Goal: Check status: Check status

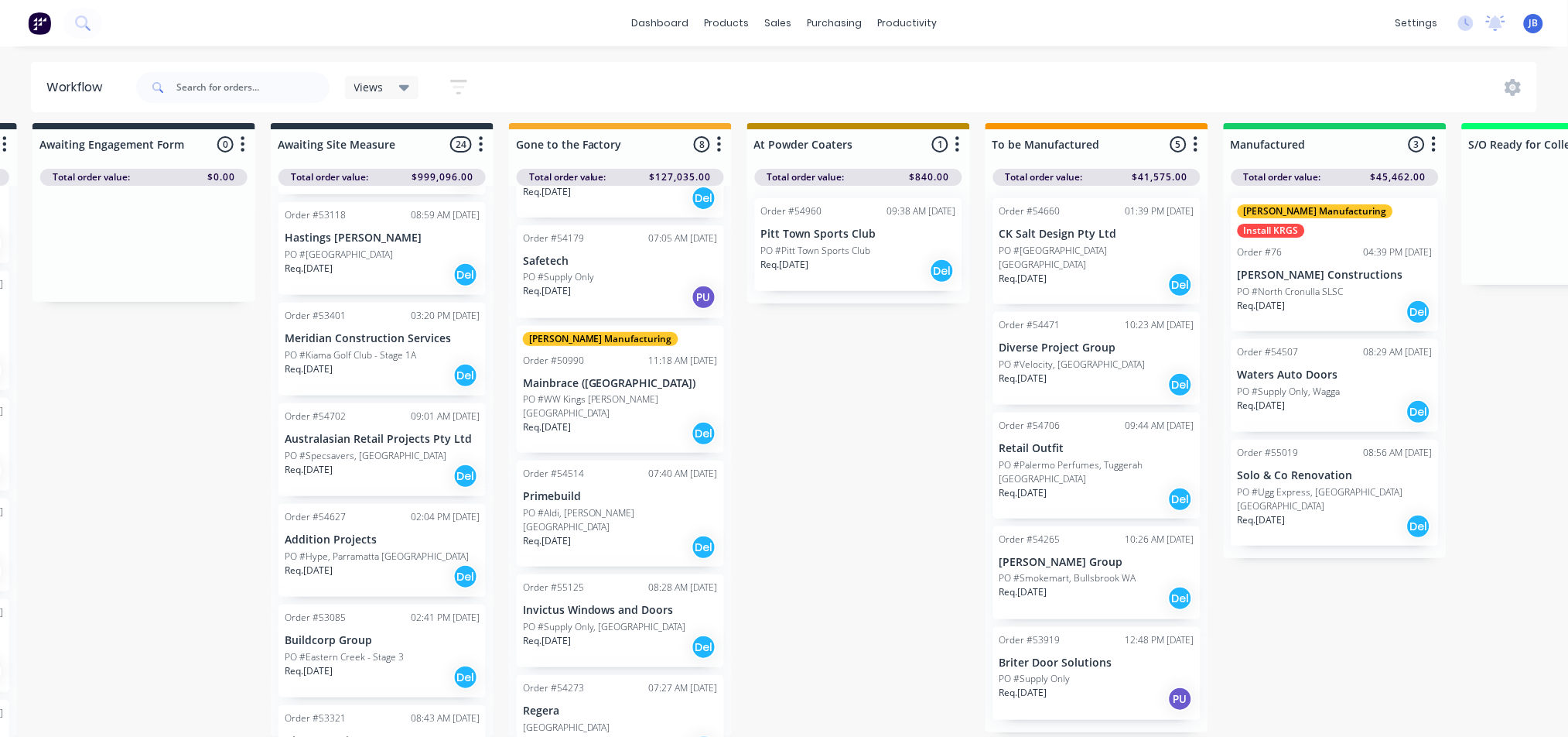
scroll to position [619, 0]
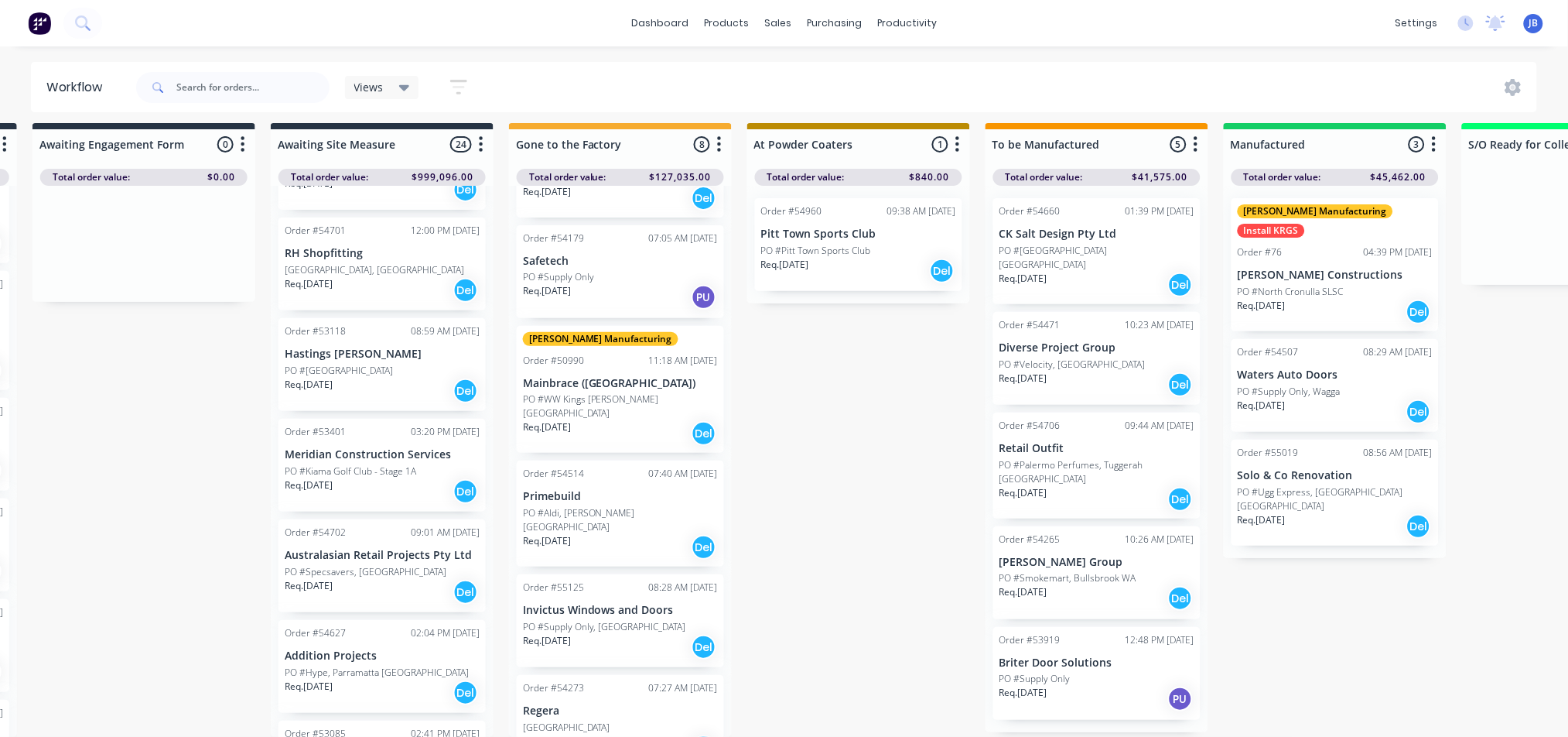
click at [332, 283] on div "Order #50153 08:33 AM [DATE] [PERSON_NAME] Group PO #Puma DFO [GEOGRAPHIC_DATA]…" at bounding box center [383, 460] width 223 height 551
click at [341, 318] on div "Order #53118 08:59 AM [DATE] Hastings [PERSON_NAME] PO #[GEOGRAPHIC_DATA] Req. …" at bounding box center [383, 365] width 207 height 93
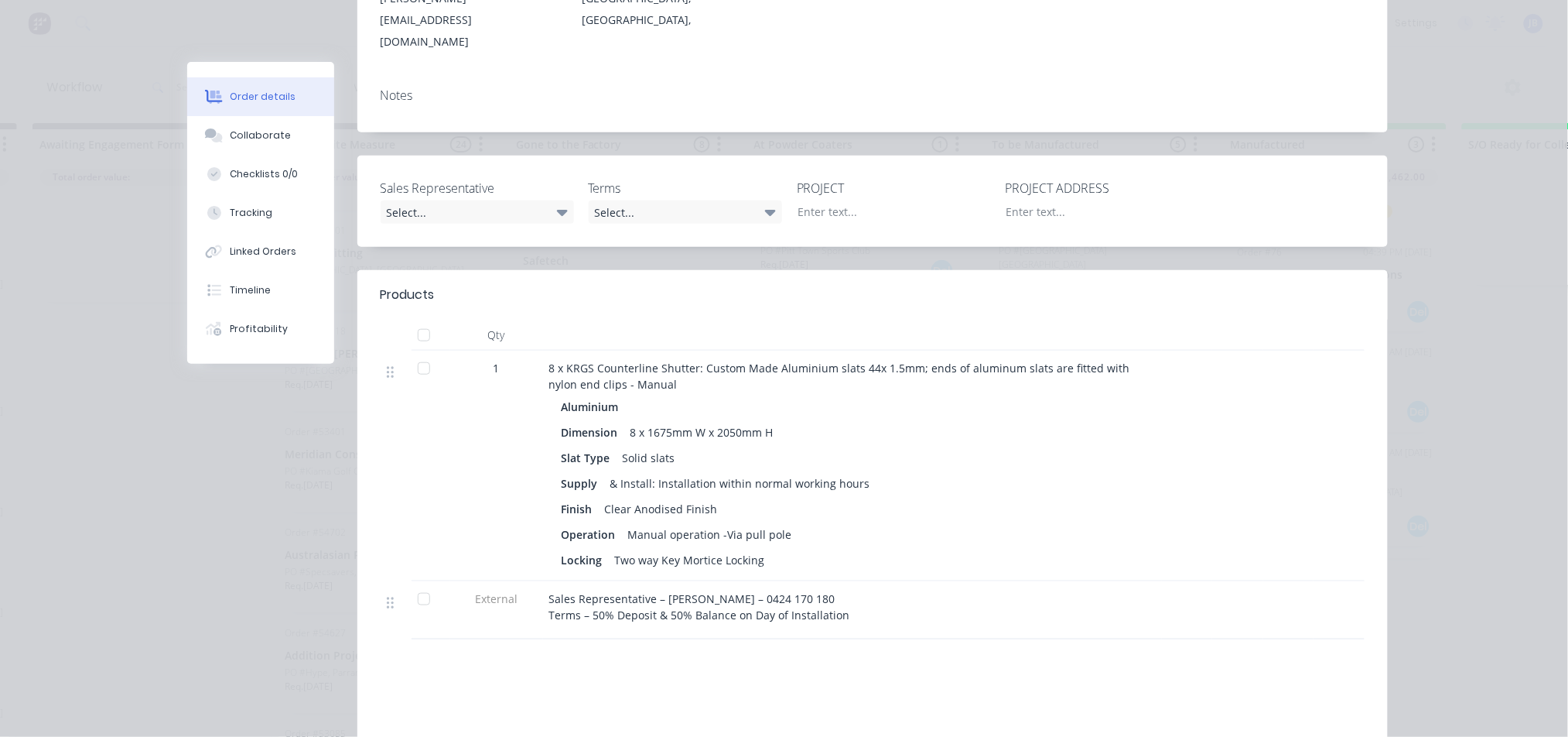
scroll to position [0, 0]
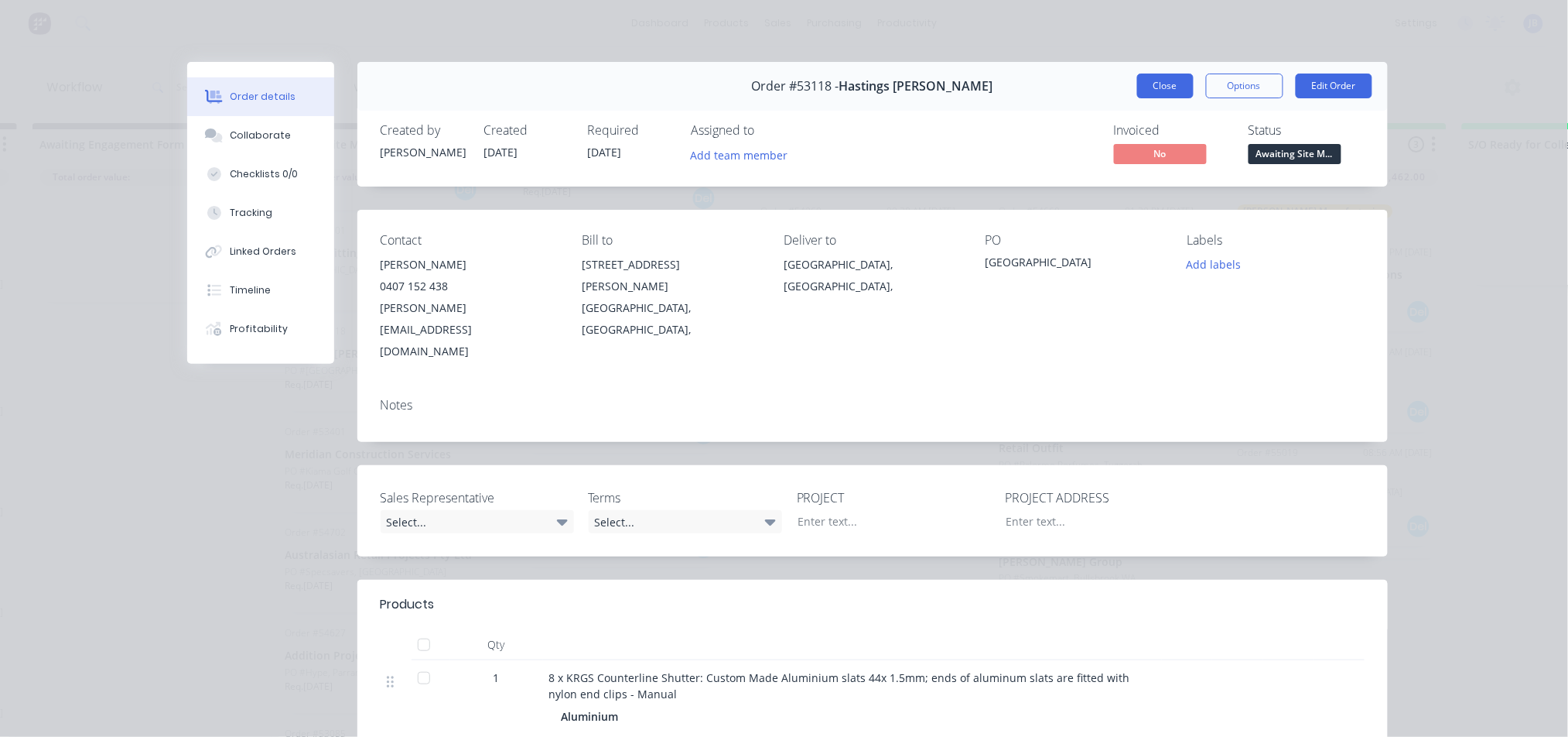
click at [1138, 85] on button "Close" at bounding box center [1166, 86] width 57 height 25
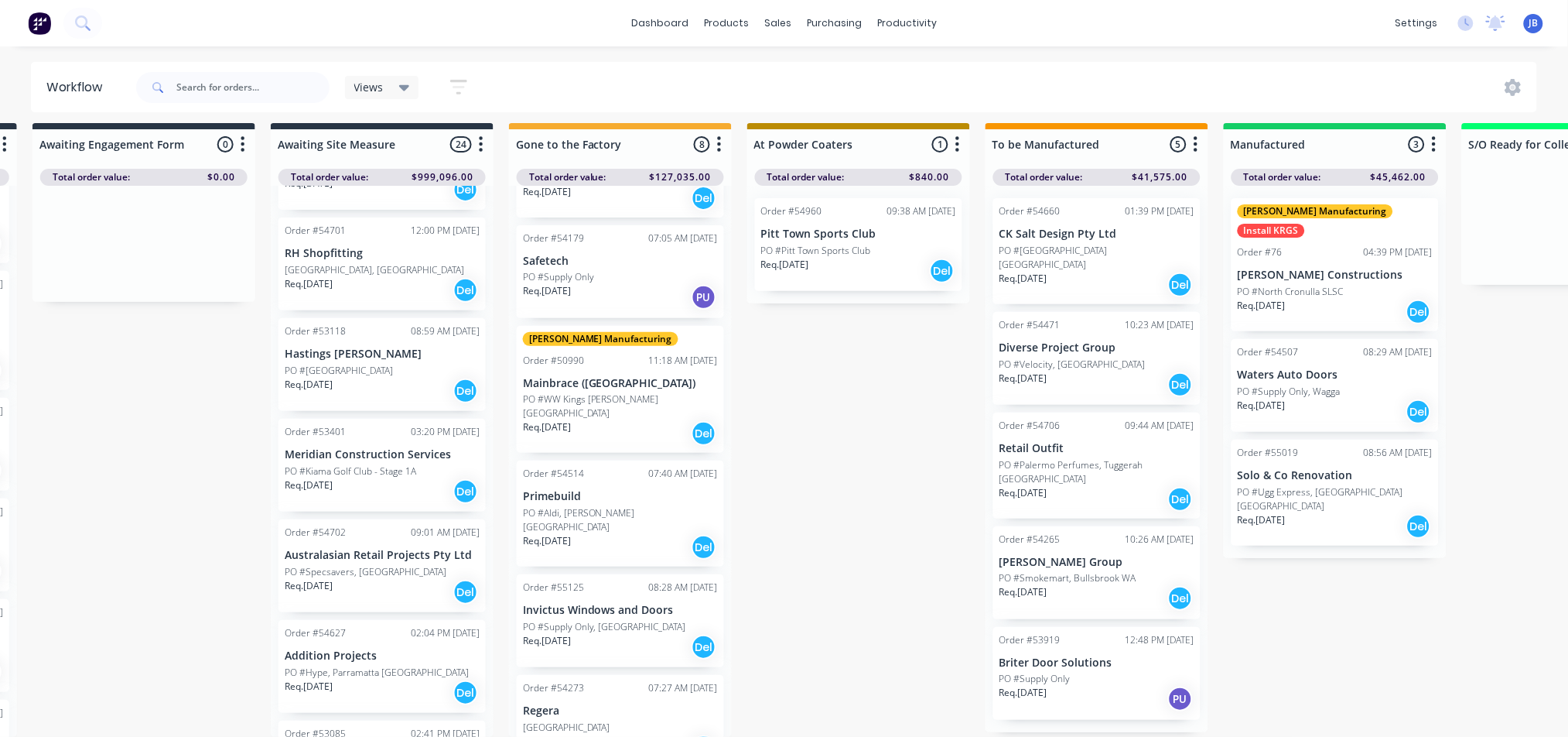
click at [1035, 672] on p "PO #Supply Only" at bounding box center [1035, 679] width 71 height 14
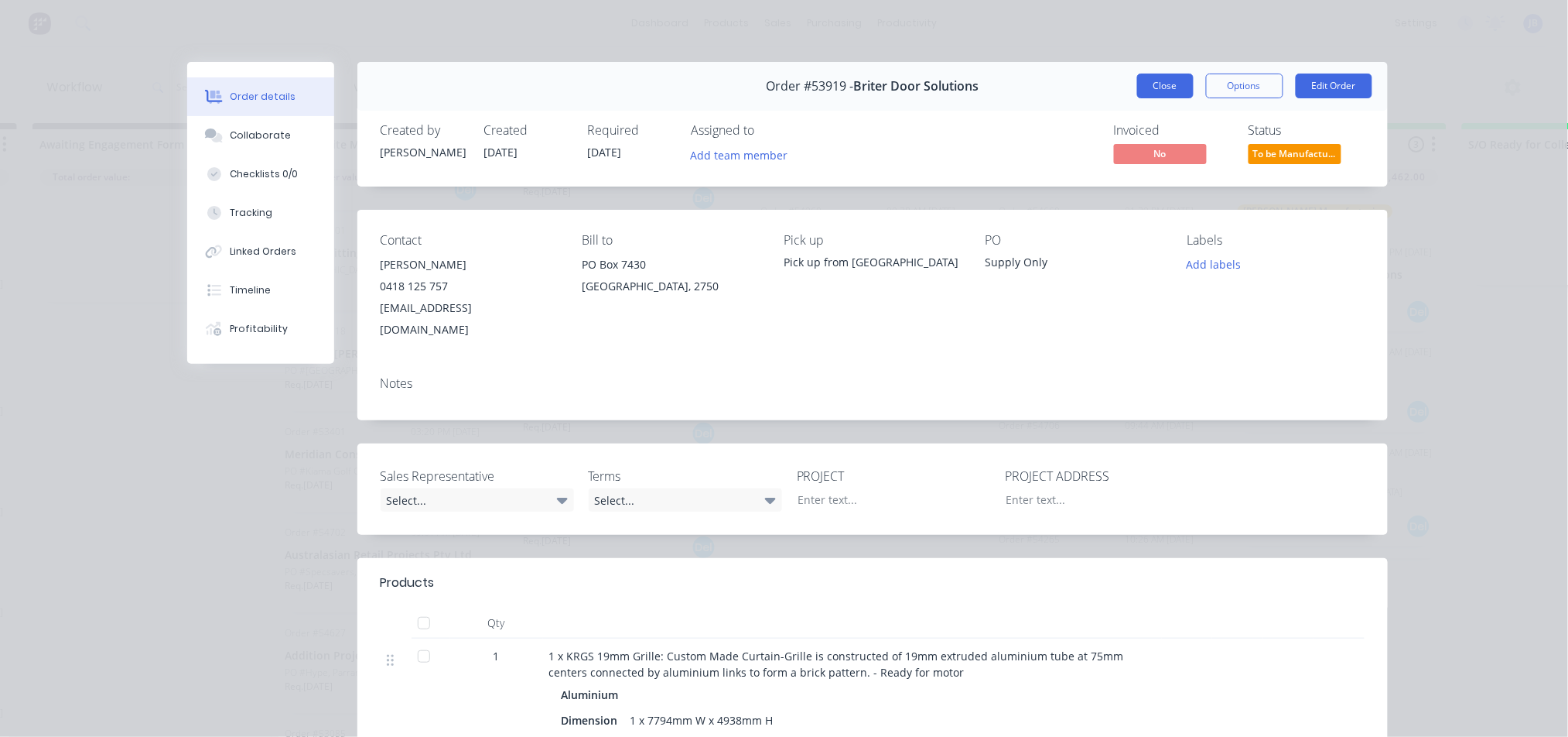
click at [1138, 84] on button "Close" at bounding box center [1166, 86] width 57 height 25
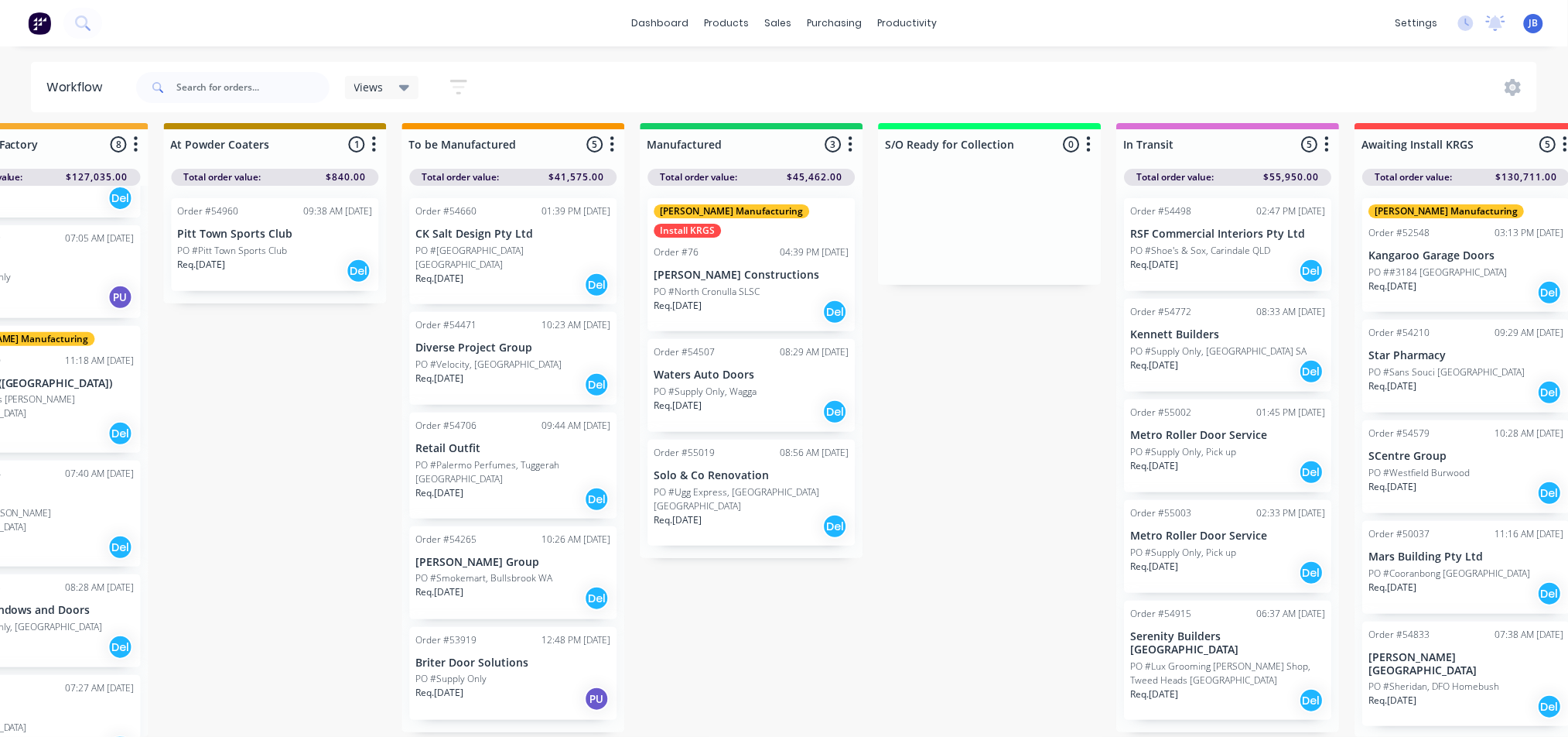
scroll to position [24, 1162]
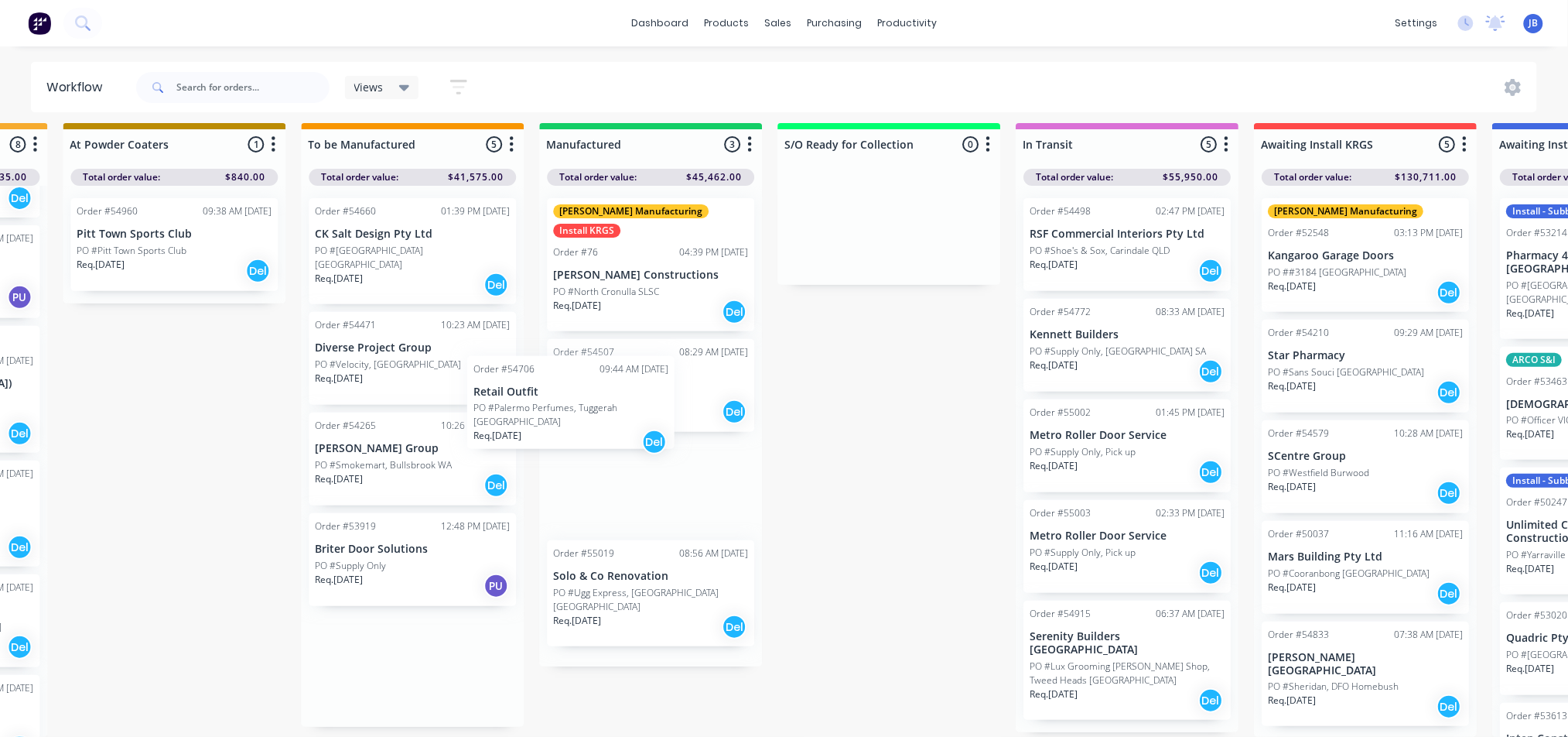
drag, startPoint x: 405, startPoint y: 437, endPoint x: 577, endPoint y: 409, distance: 174.3
click at [577, 409] on div "Submitted 4 Status colour #273444 hex #273444 Save Cancel Summaries Total order…" at bounding box center [565, 430] width 3478 height 614
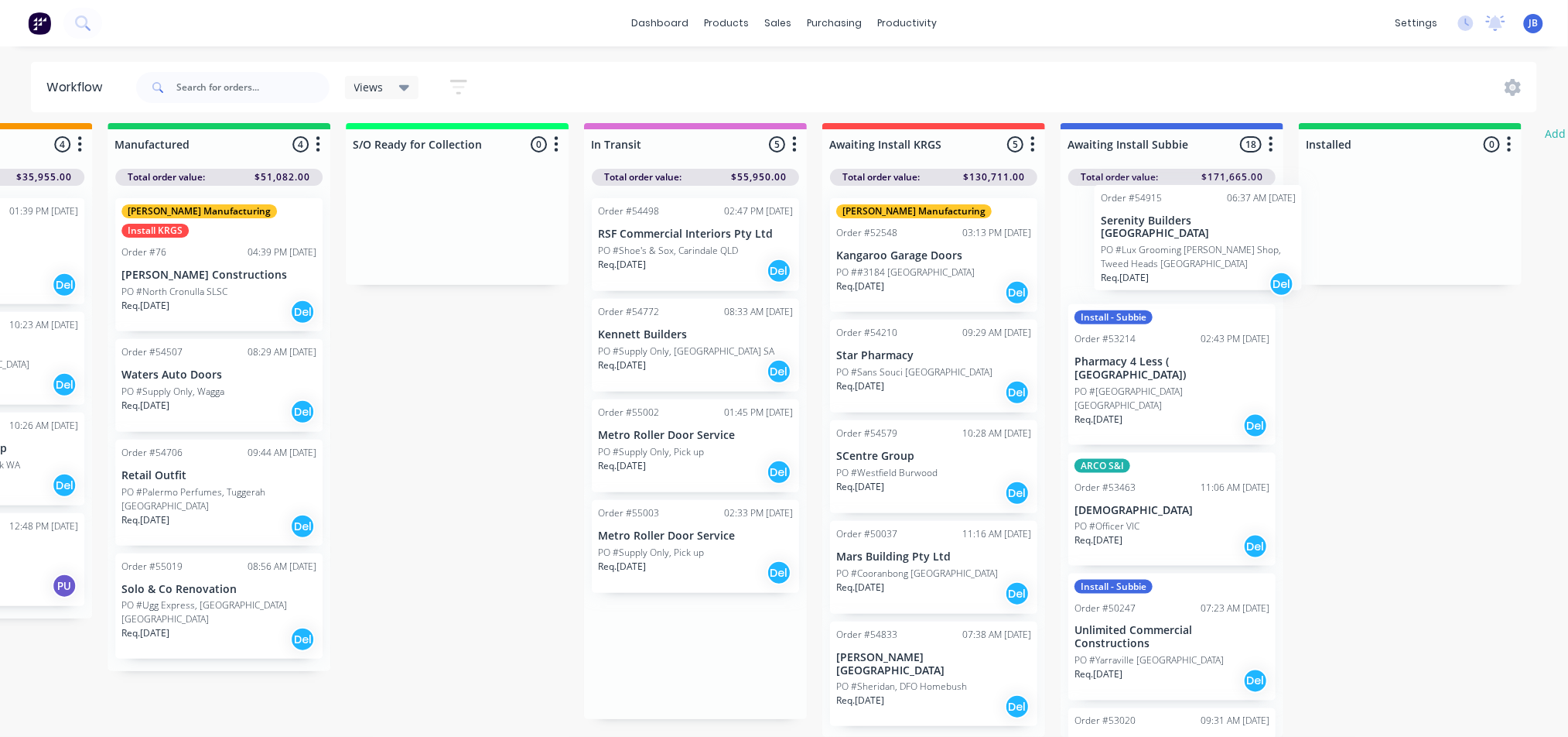
scroll to position [24, 1597]
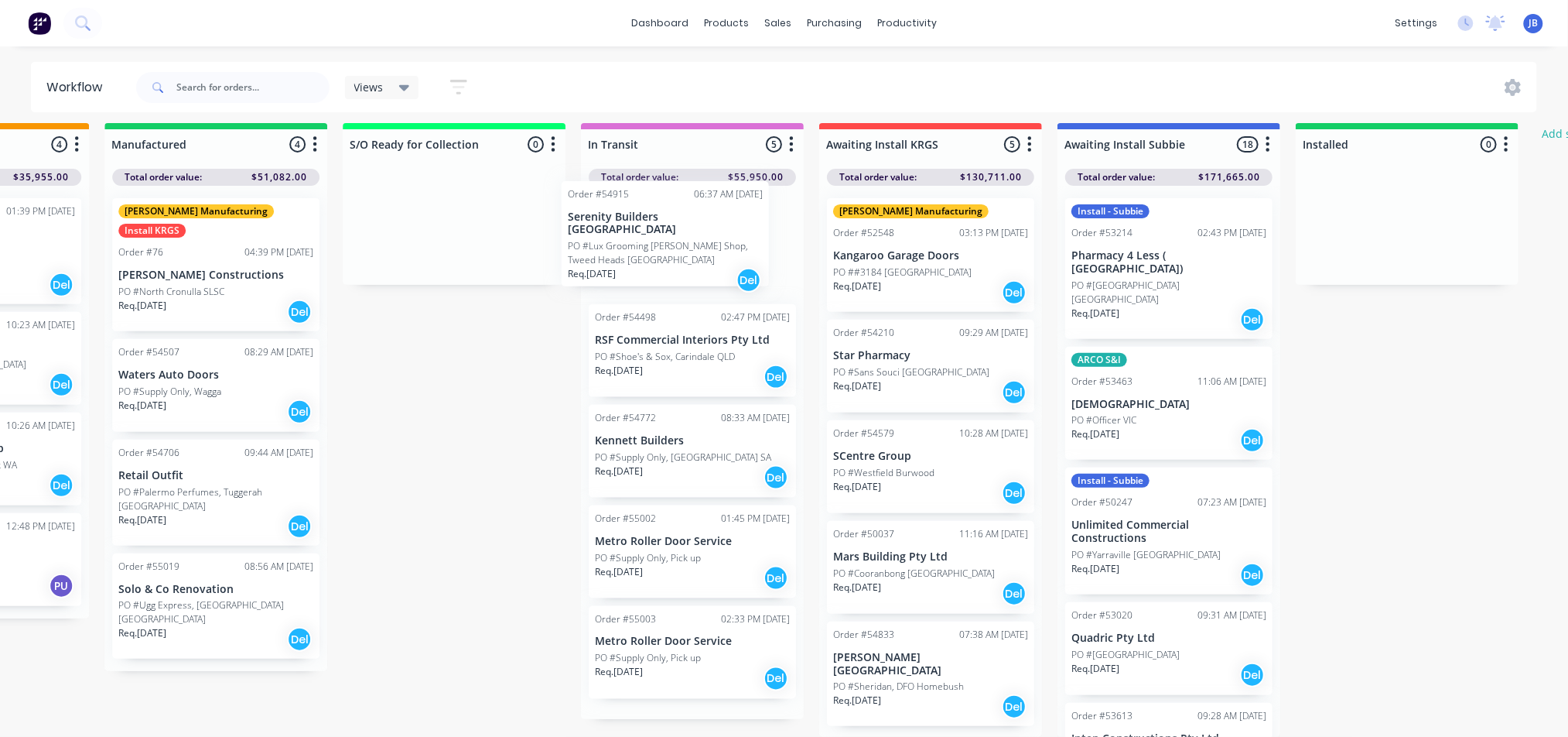
drag, startPoint x: 801, startPoint y: 651, endPoint x: 698, endPoint y: 245, distance: 418.9
click at [698, 245] on div "Order #54498 02:47 PM [DATE] RSF Commercial Interiors Pty Ltd PO #Shoe's & Sox,…" at bounding box center [693, 452] width 223 height 534
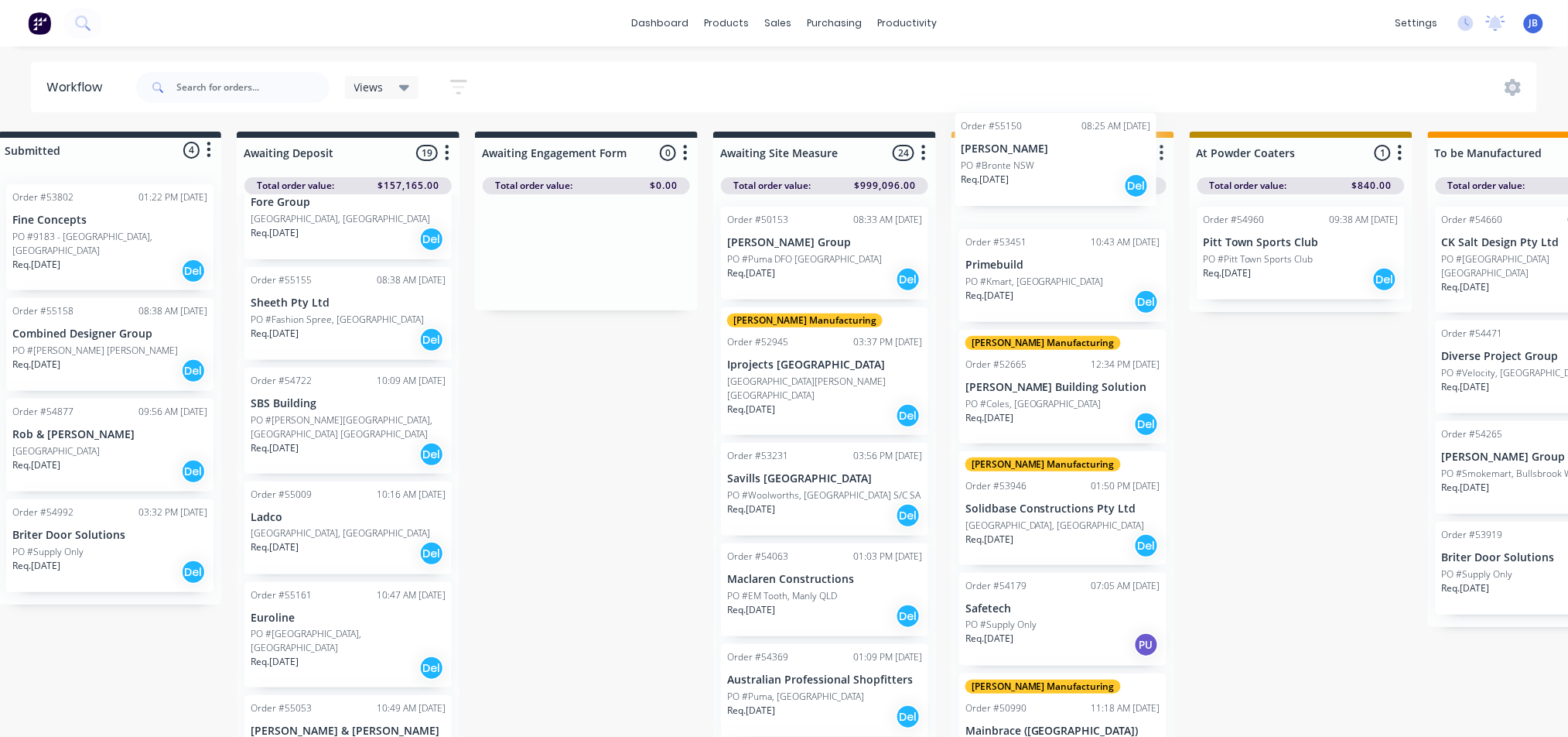
scroll to position [0, 0]
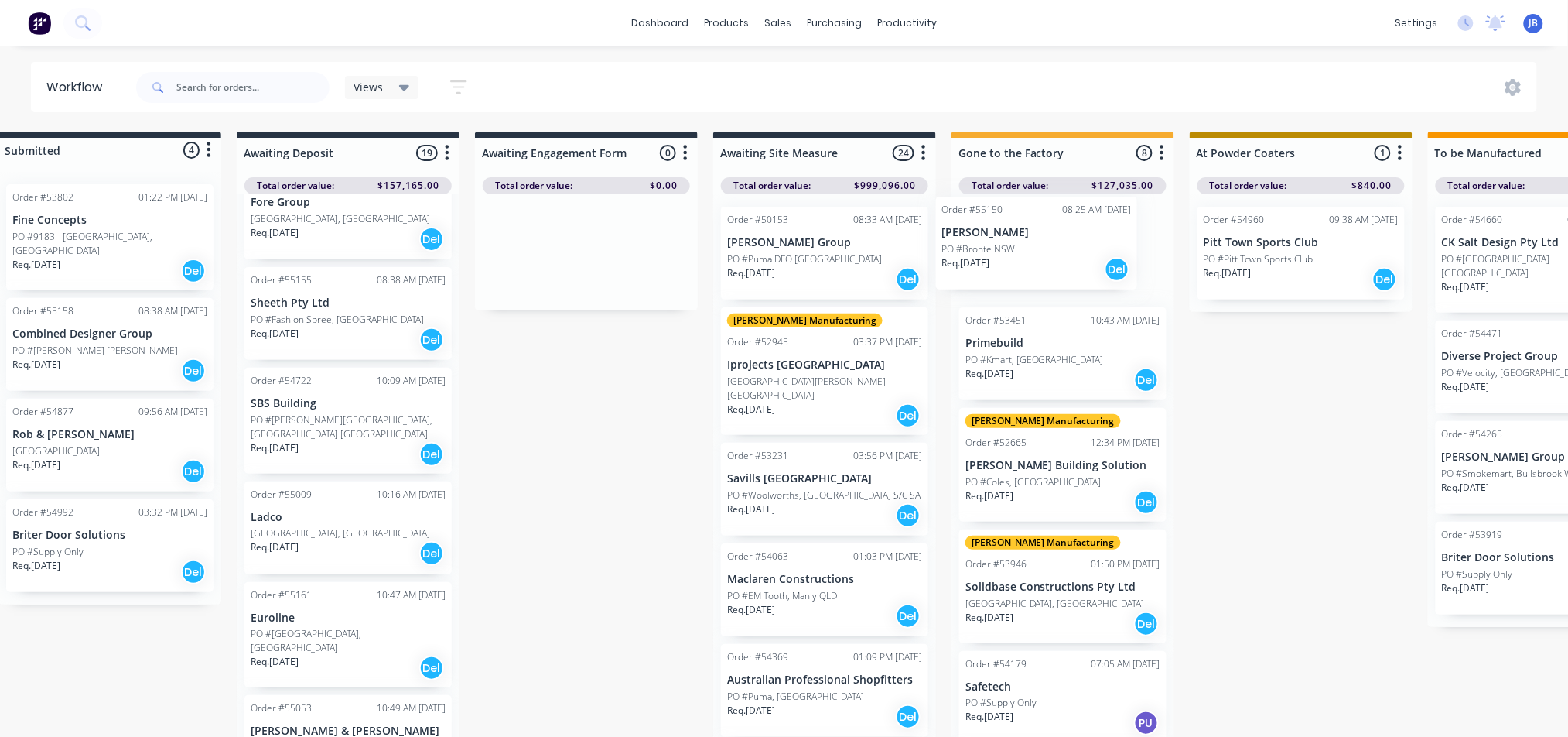
drag, startPoint x: 287, startPoint y: 391, endPoint x: 1068, endPoint y: 261, distance: 791.7
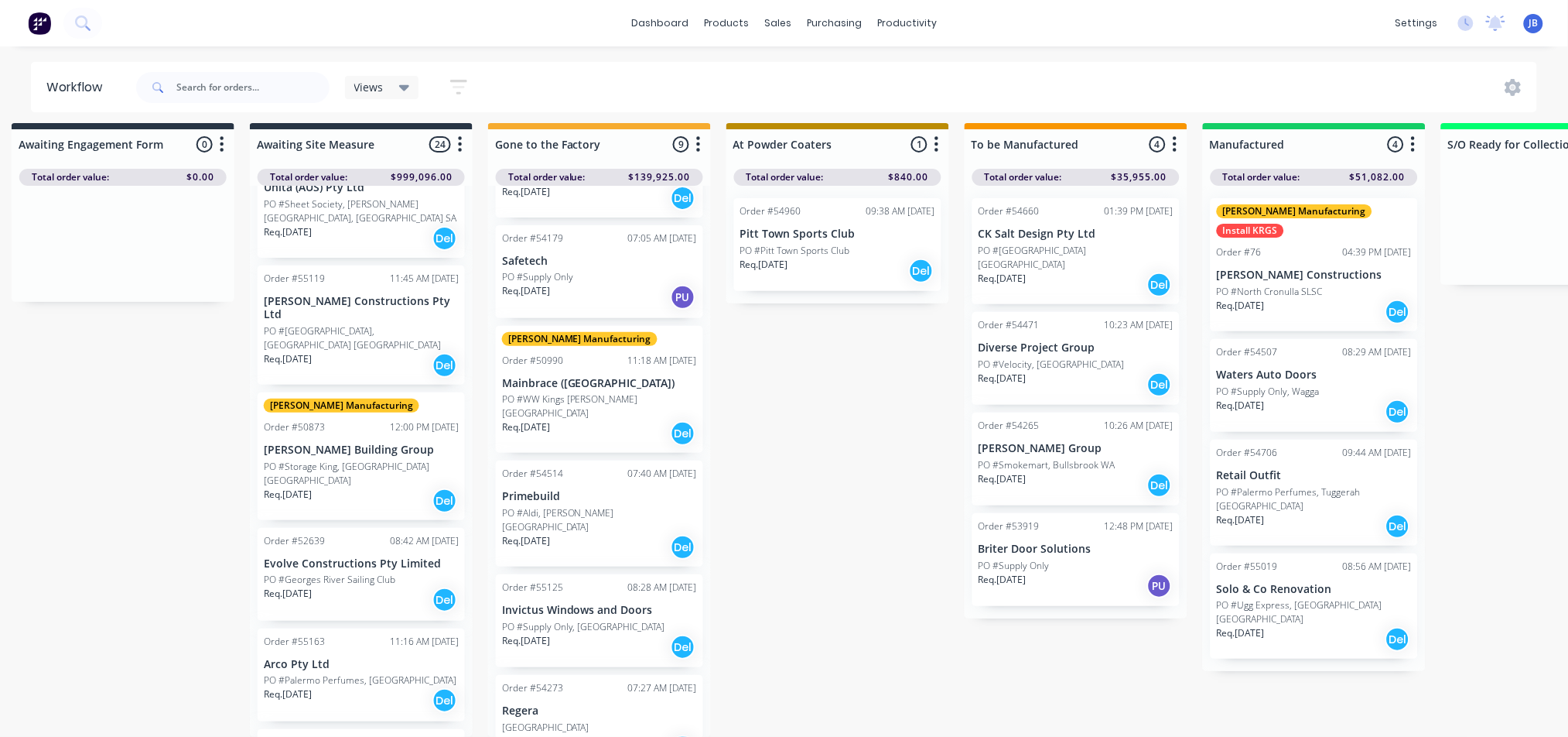
scroll to position [1931, 0]
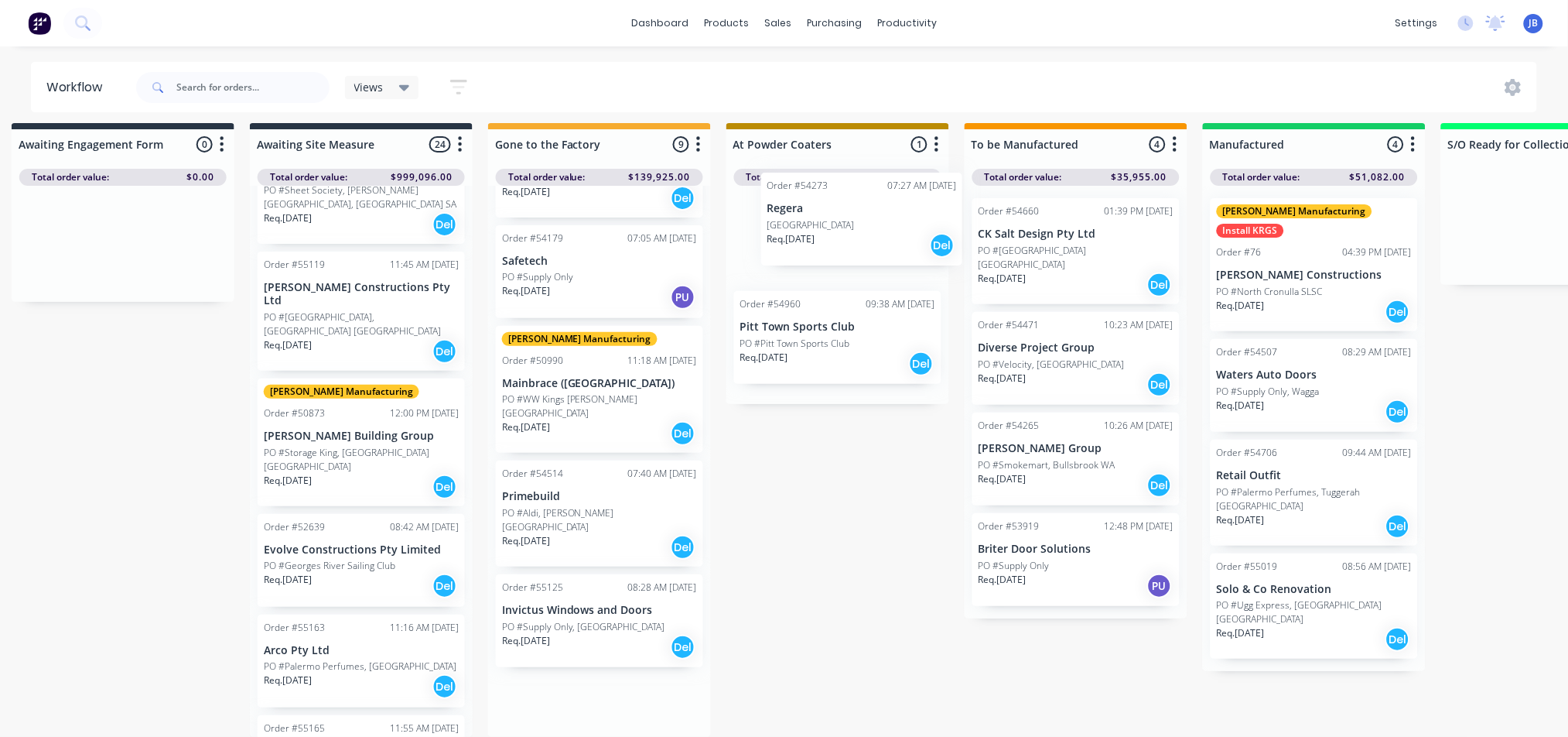
drag, startPoint x: 578, startPoint y: 710, endPoint x: 862, endPoint y: 240, distance: 549.1
click at [862, 240] on div "Submitted 4 Status colour #273444 hex #273444 Save Cancel Summaries Total order…" at bounding box center [1229, 430] width 3478 height 614
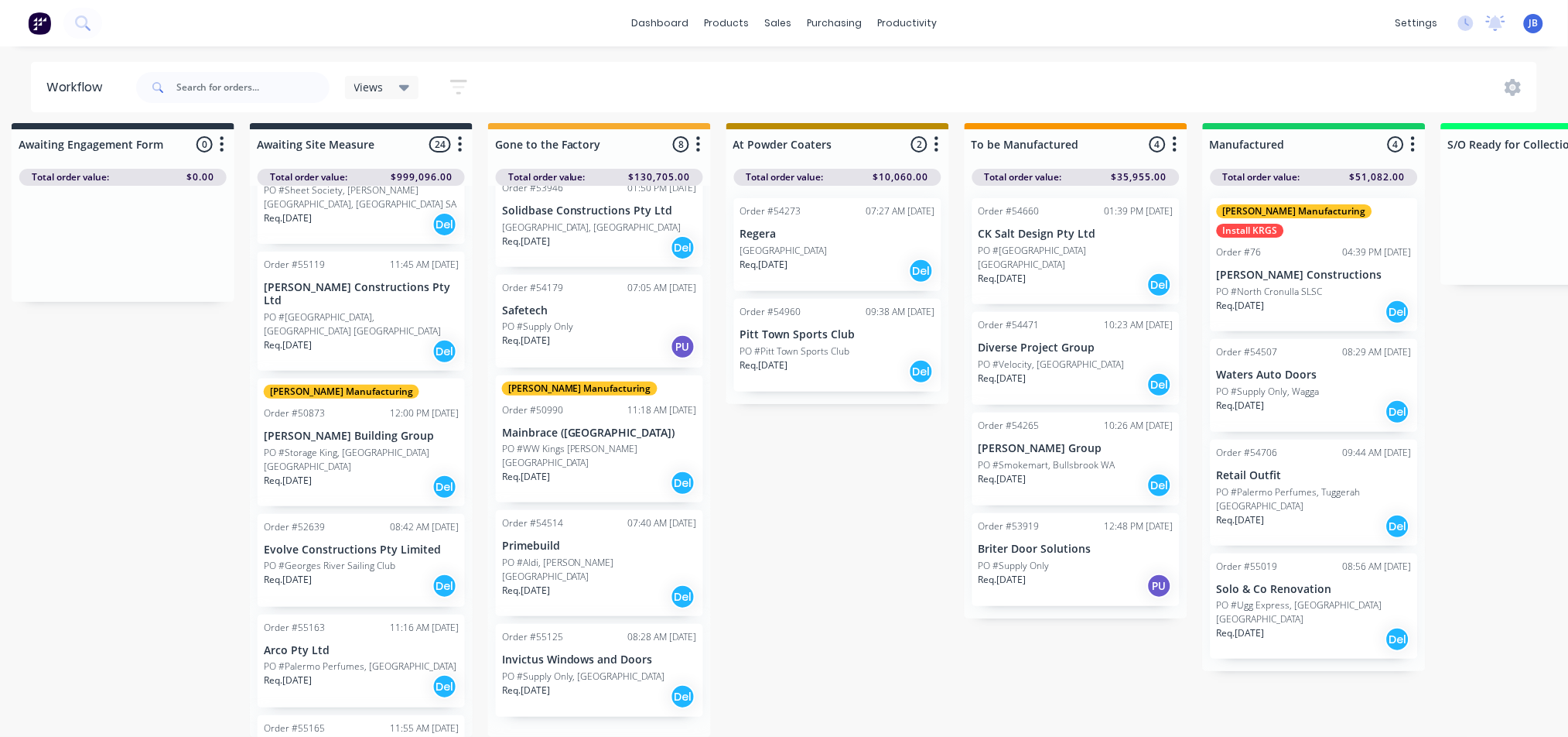
scroll to position [317, 0]
